Goal: Task Accomplishment & Management: Manage account settings

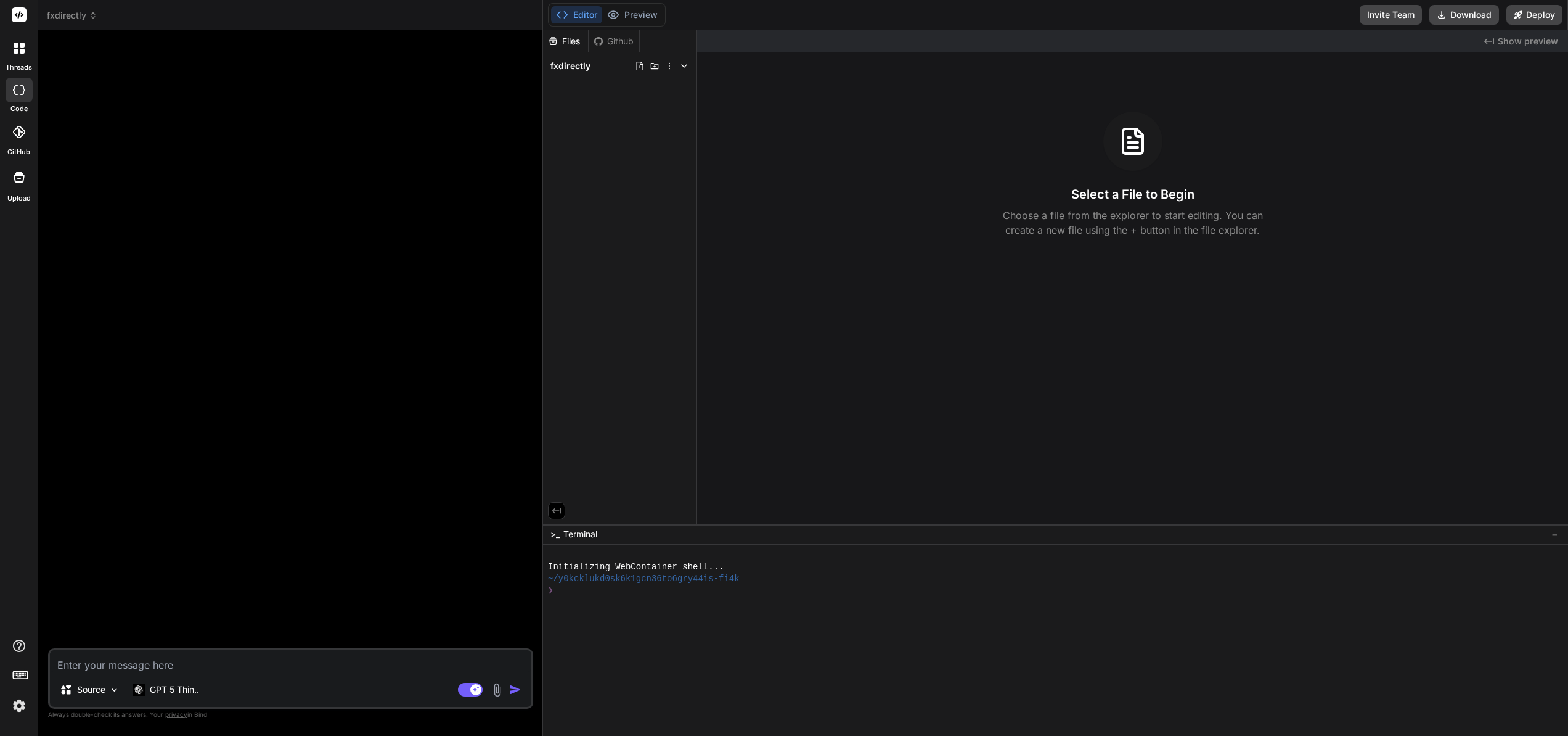
click at [1383, 21] on button "Invite Team" at bounding box center [1390, 15] width 62 height 20
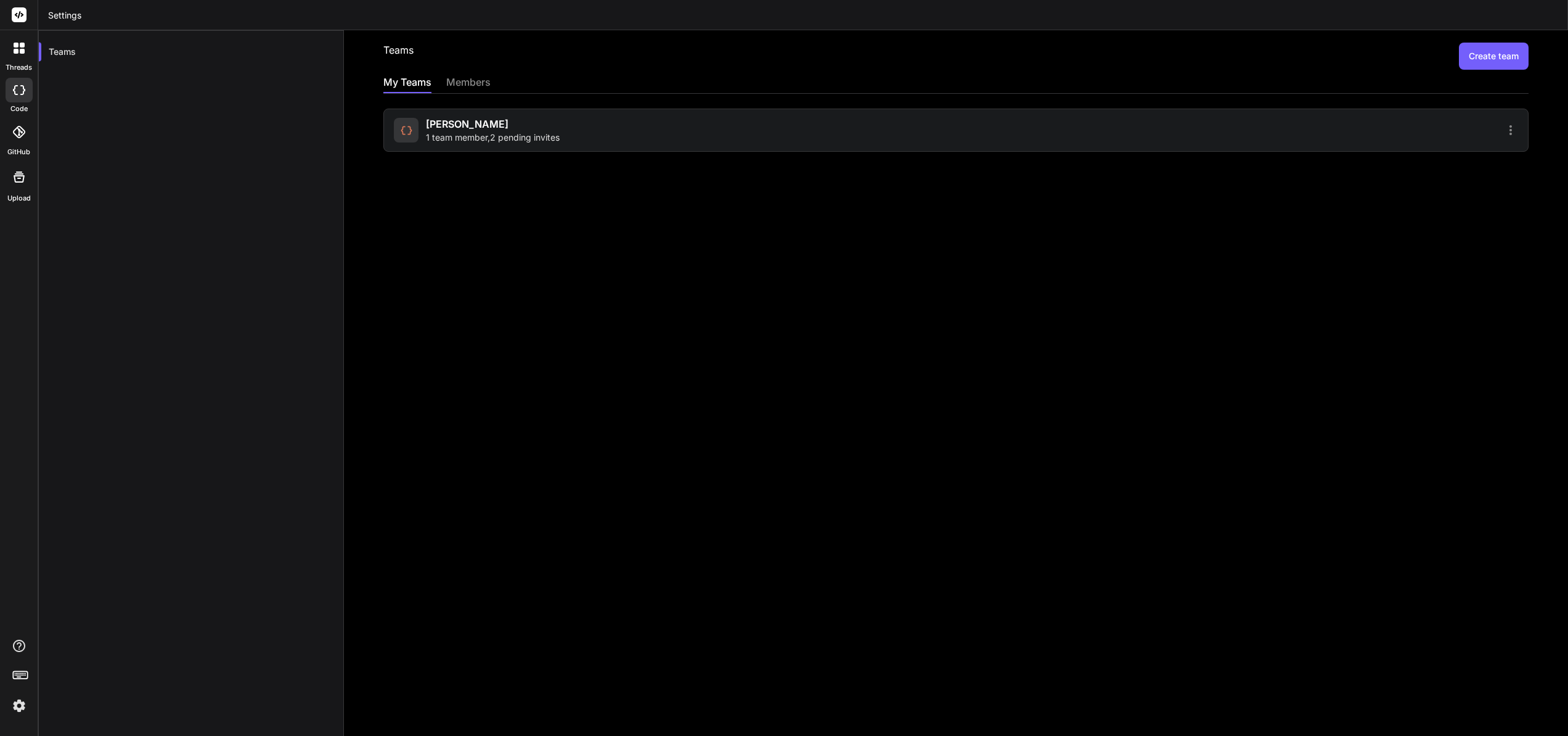
click at [525, 137] on span "1 team member , 2 pending invites" at bounding box center [493, 137] width 134 height 12
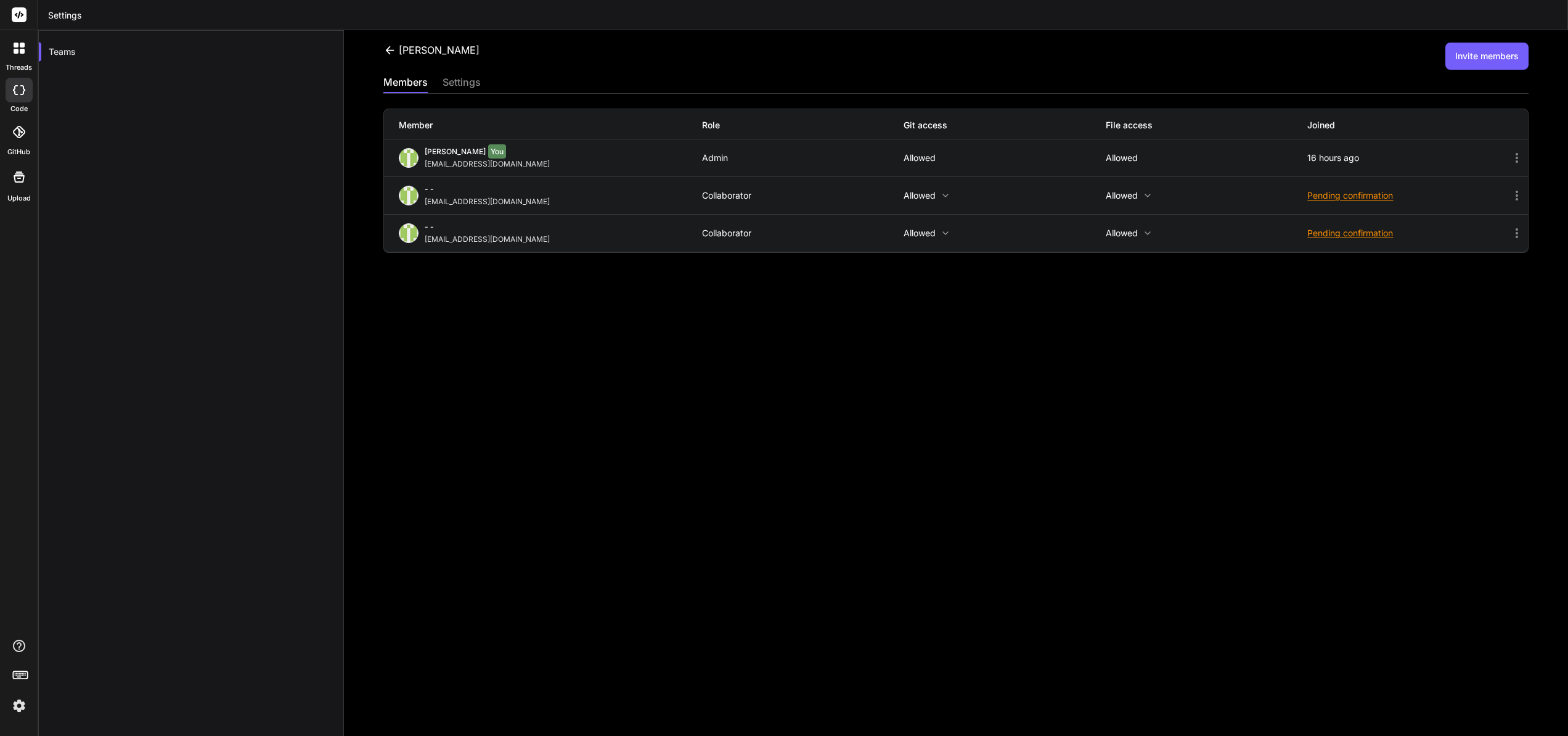
drag, startPoint x: 419, startPoint y: 94, endPoint x: 414, endPoint y: 100, distance: 7.8
click at [419, 95] on div "Member Role Git access File access Joined [PERSON_NAME] You [EMAIL_ADDRESS][DOM…" at bounding box center [956, 173] width 1145 height 159
click at [492, 451] on div "Chan Invite members members settings Member Role Git access File access Joined …" at bounding box center [956, 383] width 1224 height 706
